Goal: Task Accomplishment & Management: Use online tool/utility

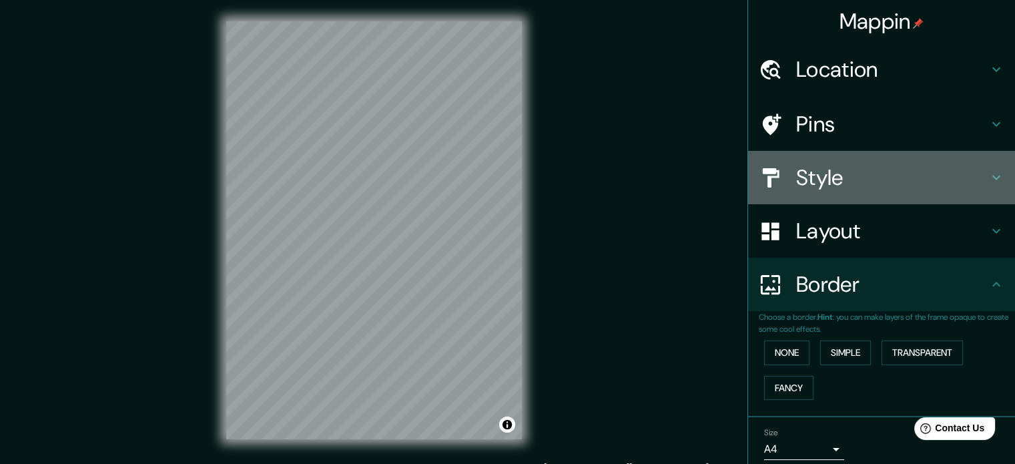
click at [892, 172] on h4 "Style" at bounding box center [892, 177] width 192 height 27
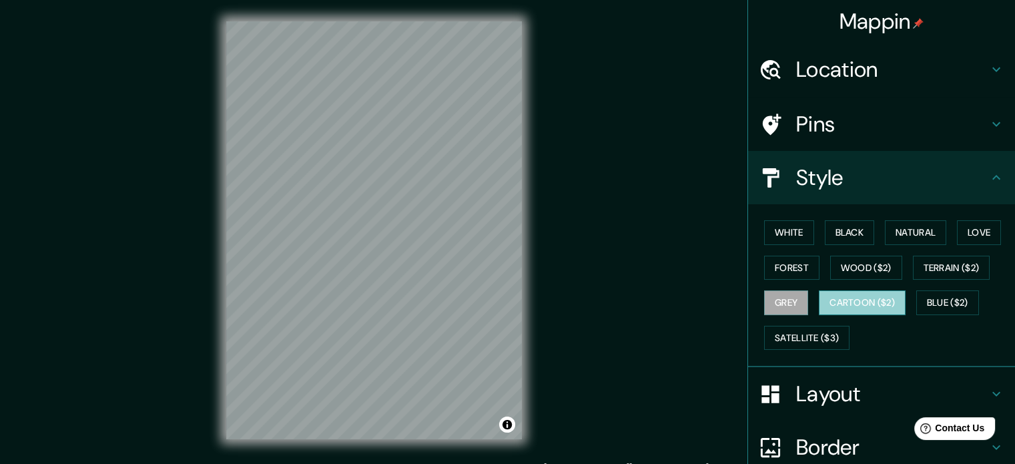
click at [850, 298] on button "Cartoon ($2)" at bounding box center [861, 302] width 87 height 25
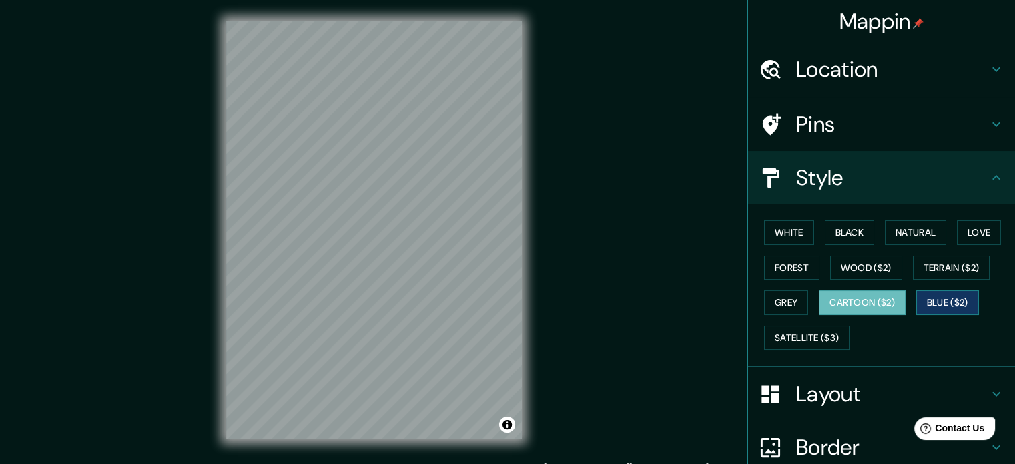
click at [958, 303] on button "Blue ($2)" at bounding box center [947, 302] width 63 height 25
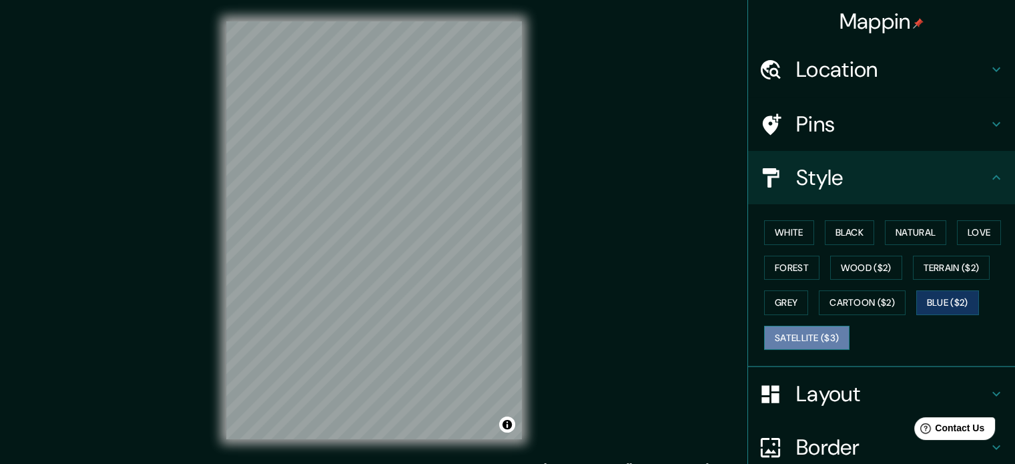
click at [800, 334] on button "Satellite ($3)" at bounding box center [806, 338] width 85 height 25
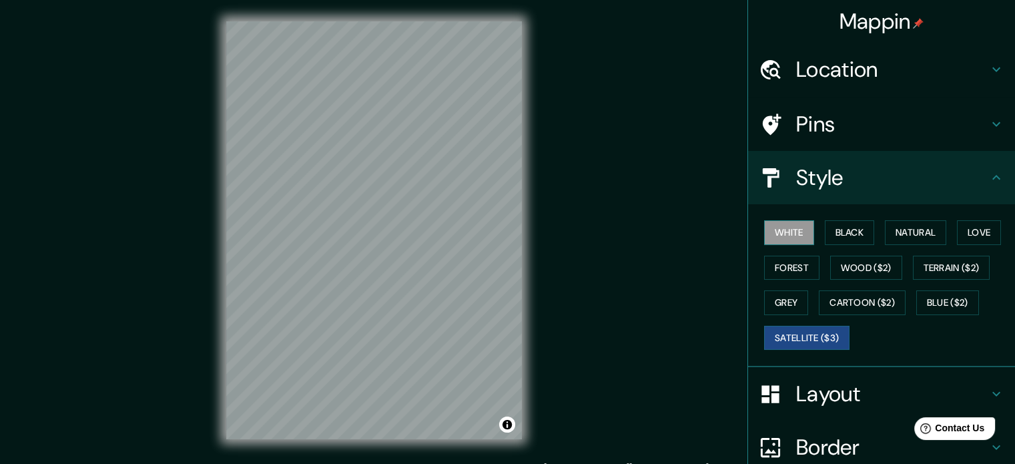
click at [776, 223] on button "White" at bounding box center [789, 232] width 50 height 25
click at [831, 237] on button "Black" at bounding box center [849, 232] width 50 height 25
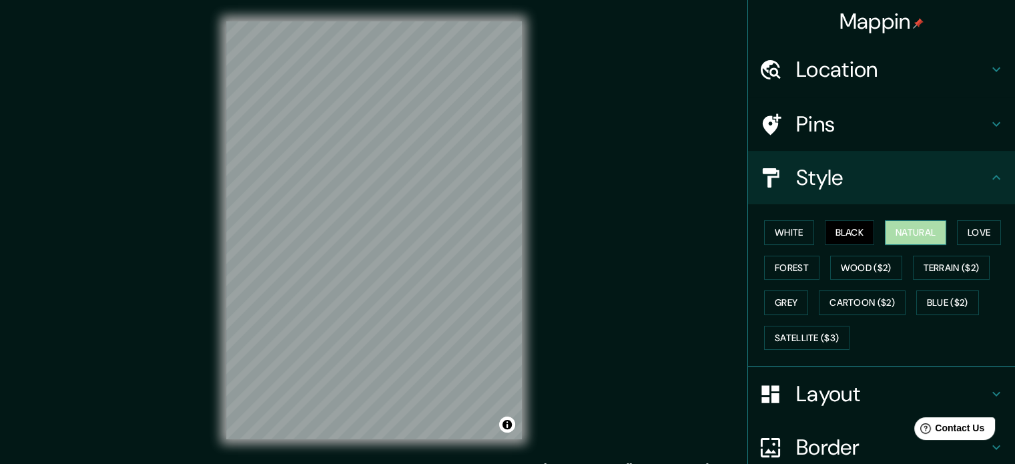
click at [920, 235] on button "Natural" at bounding box center [914, 232] width 61 height 25
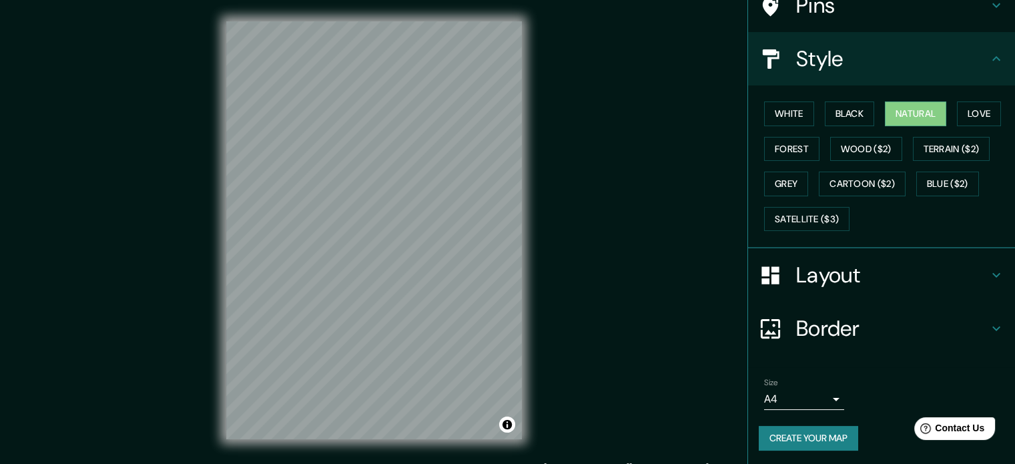
click at [862, 265] on h4 "Layout" at bounding box center [892, 274] width 192 height 27
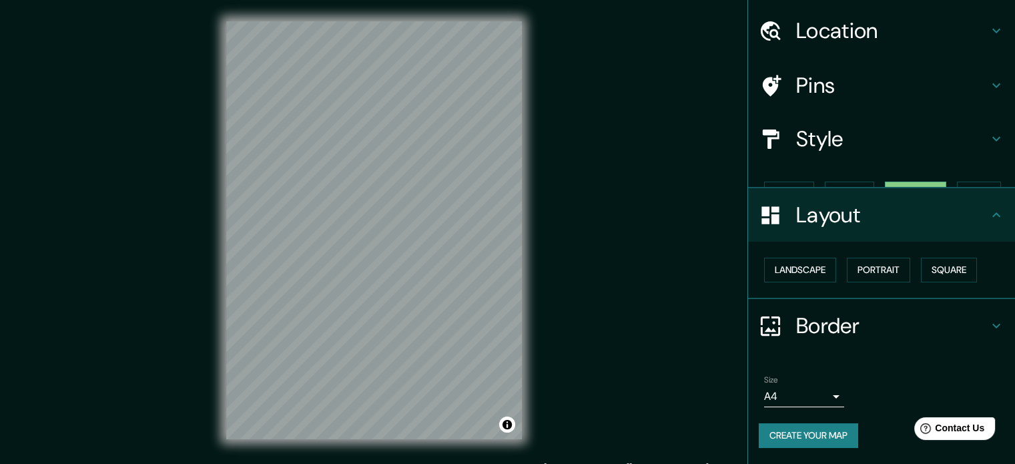
scroll to position [15, 0]
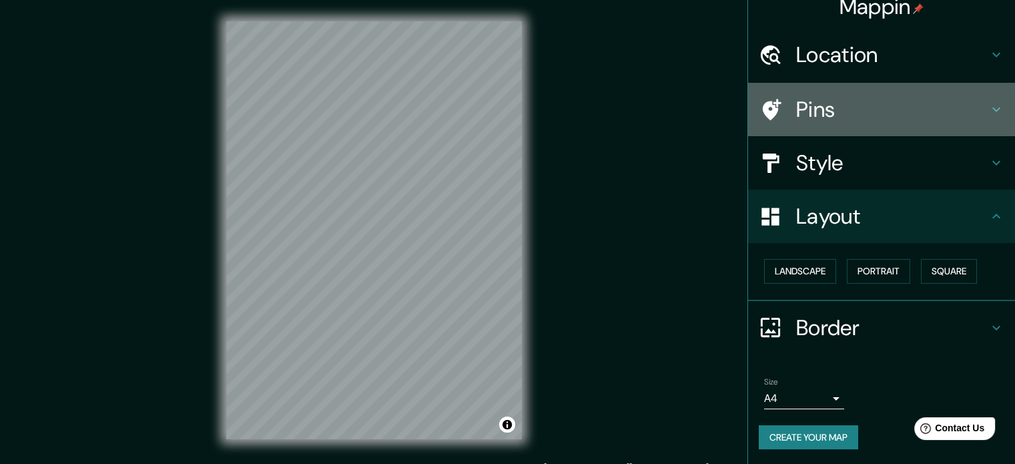
click at [965, 114] on h4 "Pins" at bounding box center [892, 109] width 192 height 27
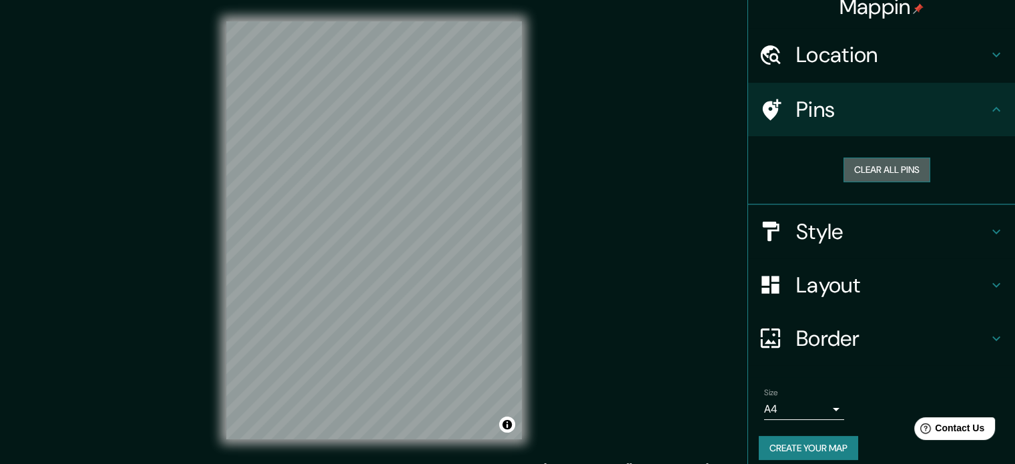
click at [891, 176] on button "Clear all pins" at bounding box center [886, 169] width 87 height 25
click at [897, 163] on button "Clear all pins" at bounding box center [886, 169] width 87 height 25
